Goal: Task Accomplishment & Management: Manage account settings

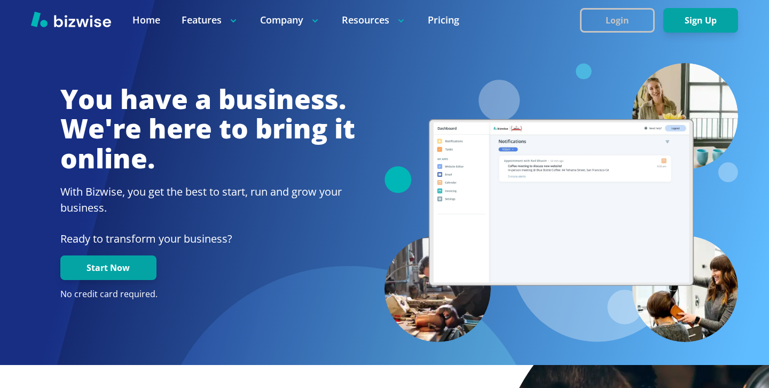
click at [629, 25] on button "Login" at bounding box center [617, 20] width 75 height 25
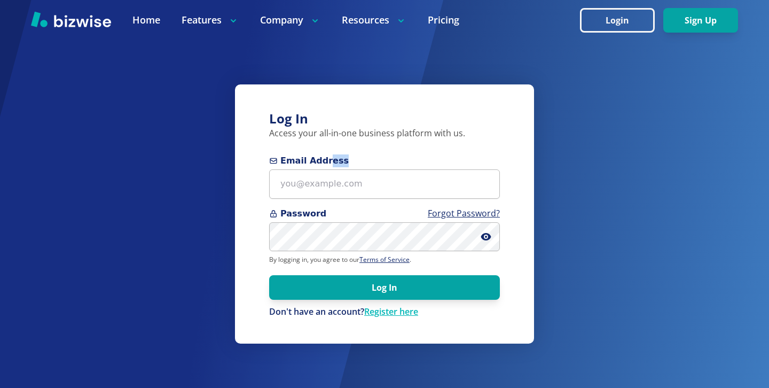
click at [323, 167] on div "Email Address" at bounding box center [384, 176] width 231 height 44
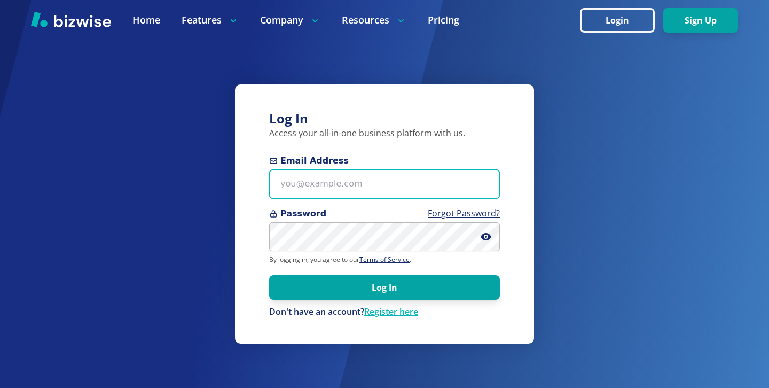
click at [323, 178] on input "Email Address" at bounding box center [384, 183] width 231 height 29
paste input "[EMAIL_ADDRESS][DOMAIN_NAME]"
type input "[EMAIL_ADDRESS][DOMAIN_NAME]"
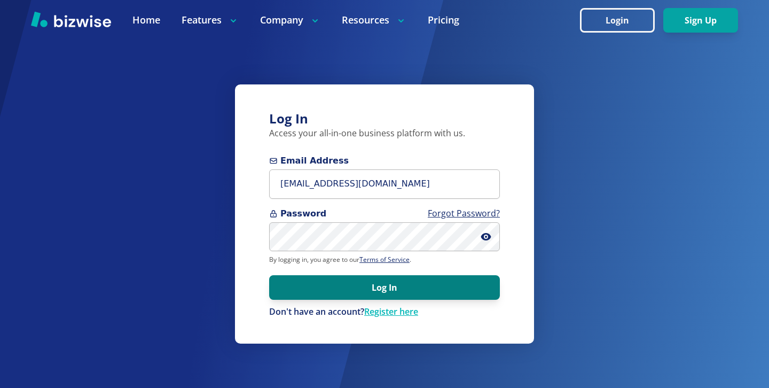
click at [351, 277] on button "Log In" at bounding box center [384, 287] width 231 height 25
